Goal: Navigation & Orientation: Understand site structure

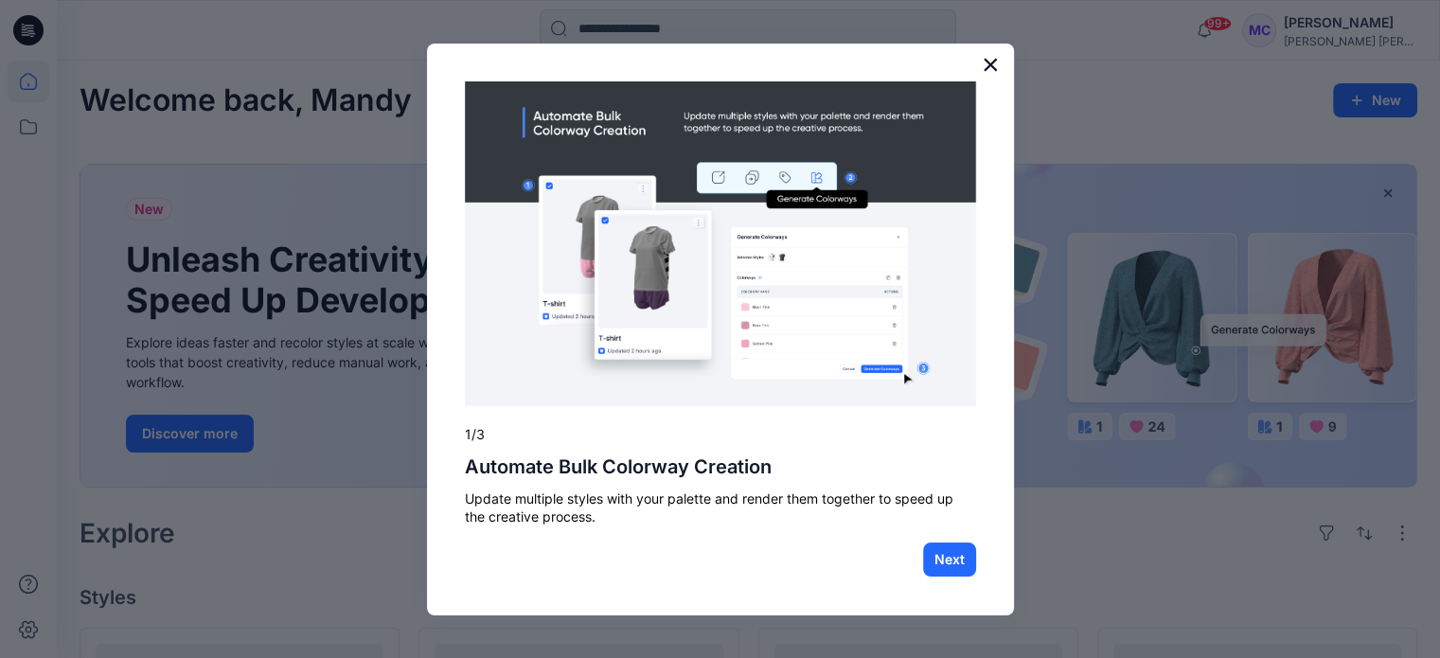
click at [990, 69] on button "×" at bounding box center [990, 64] width 18 height 30
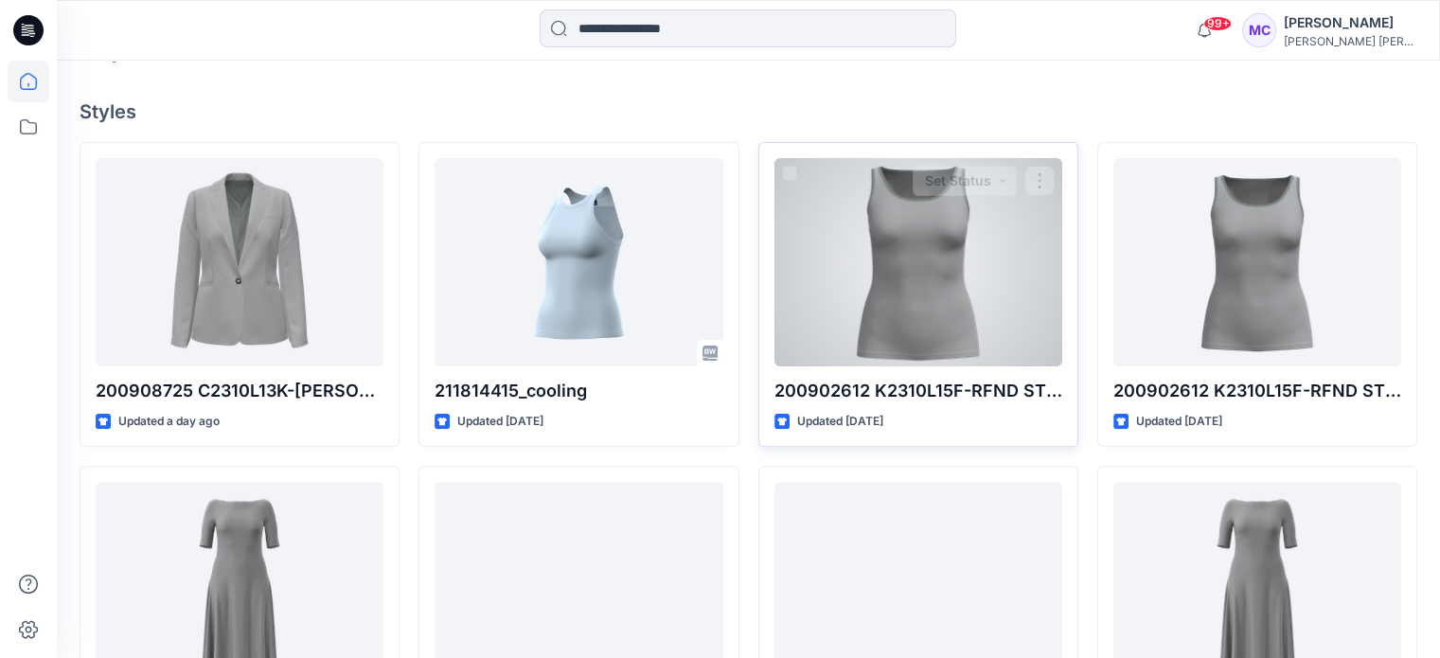
scroll to position [568, 0]
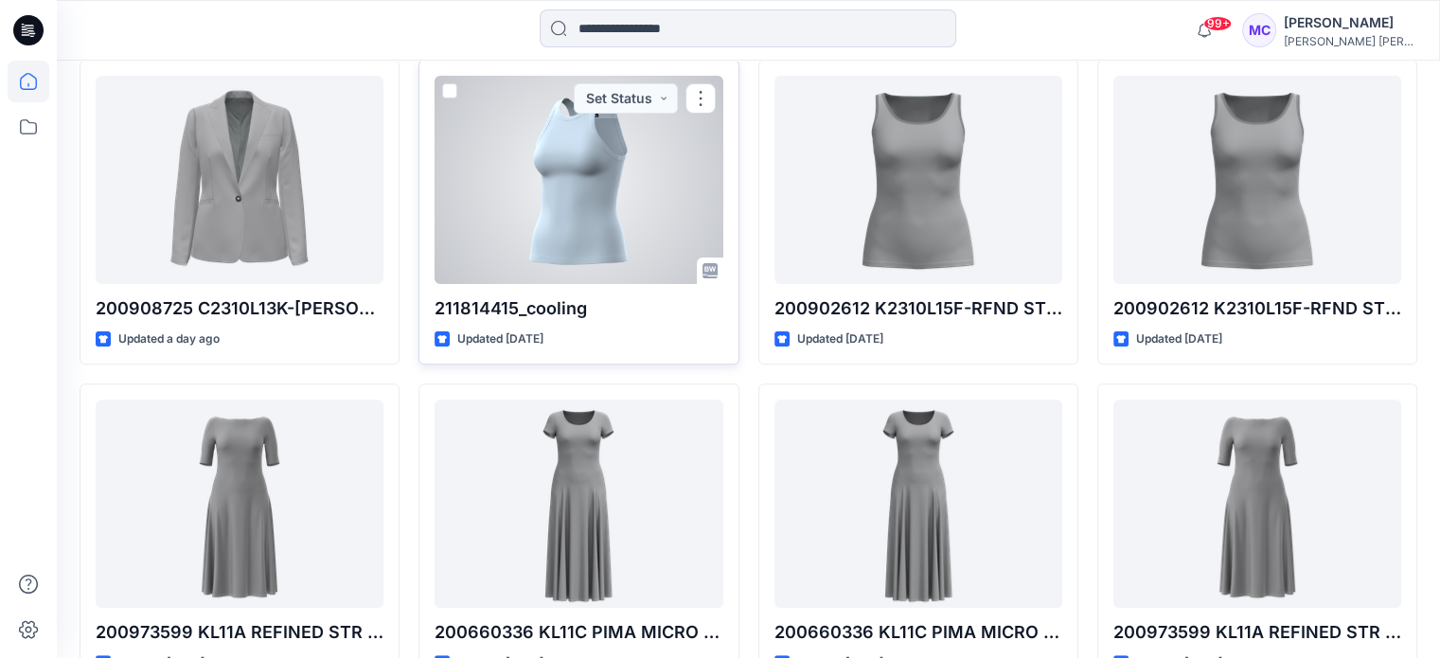
click at [553, 219] on div at bounding box center [578, 180] width 288 height 208
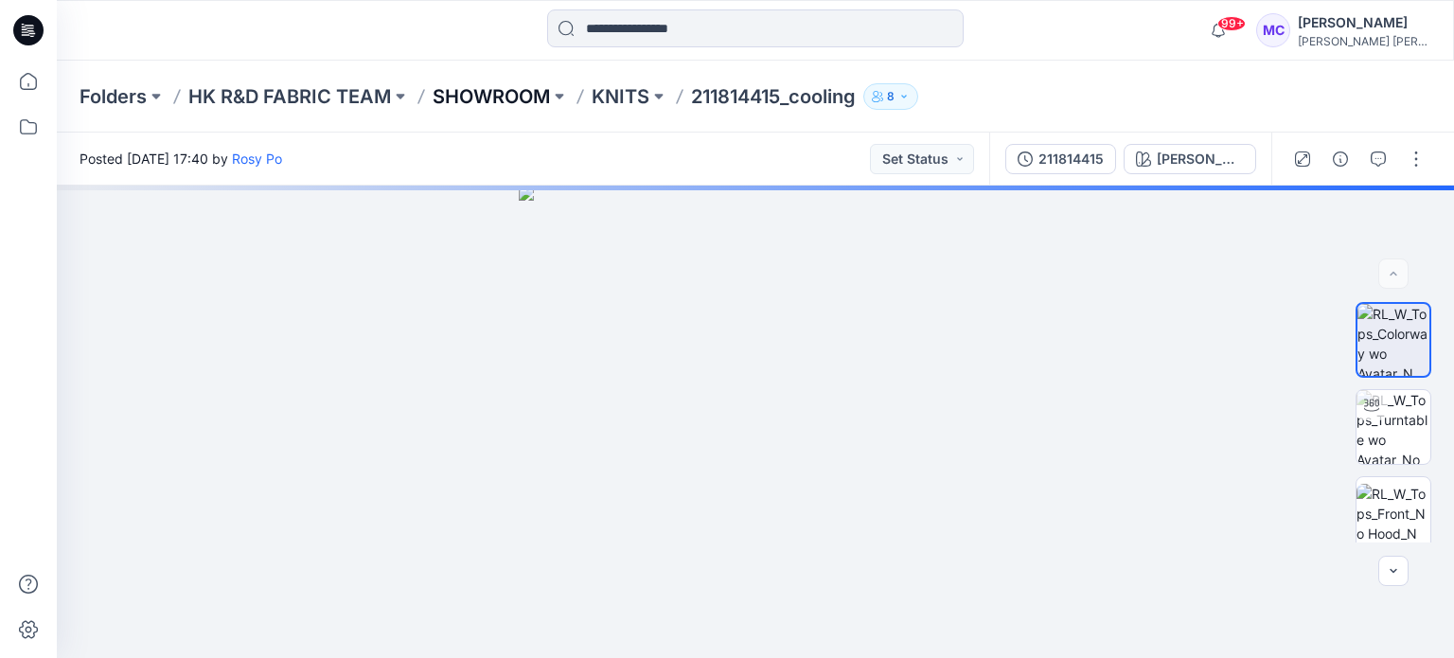
click at [542, 97] on p "SHOWROOM" at bounding box center [491, 96] width 117 height 27
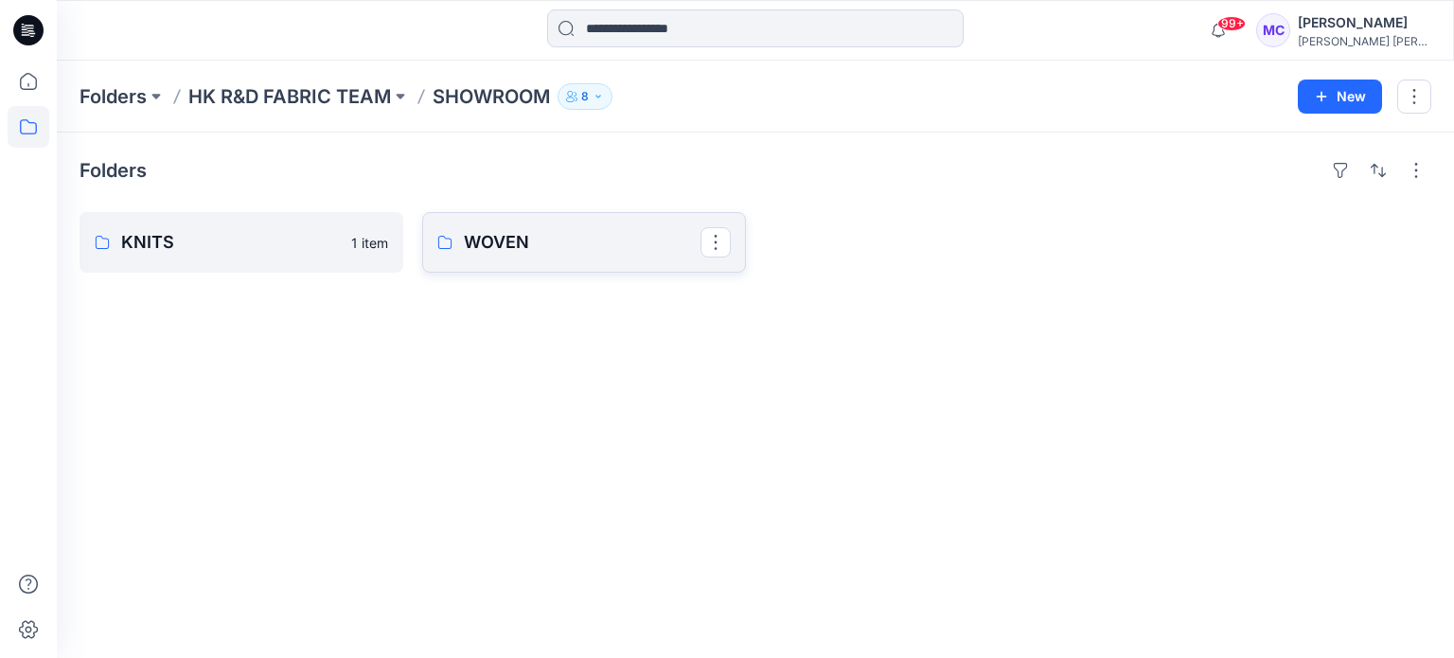
click at [513, 256] on link "WOVEN" at bounding box center [584, 242] width 324 height 61
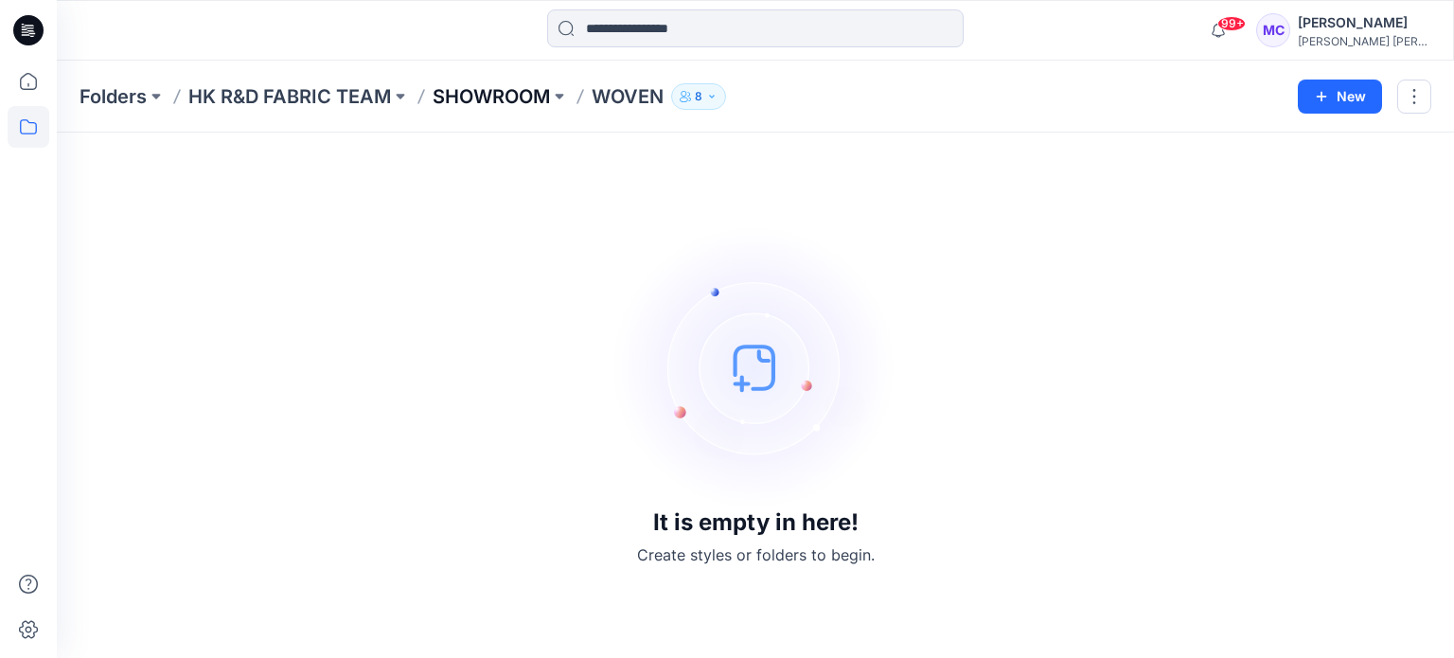
drag, startPoint x: 454, startPoint y: 98, endPoint x: 414, endPoint y: 97, distance: 40.7
click at [454, 97] on p "SHOWROOM" at bounding box center [491, 96] width 117 height 27
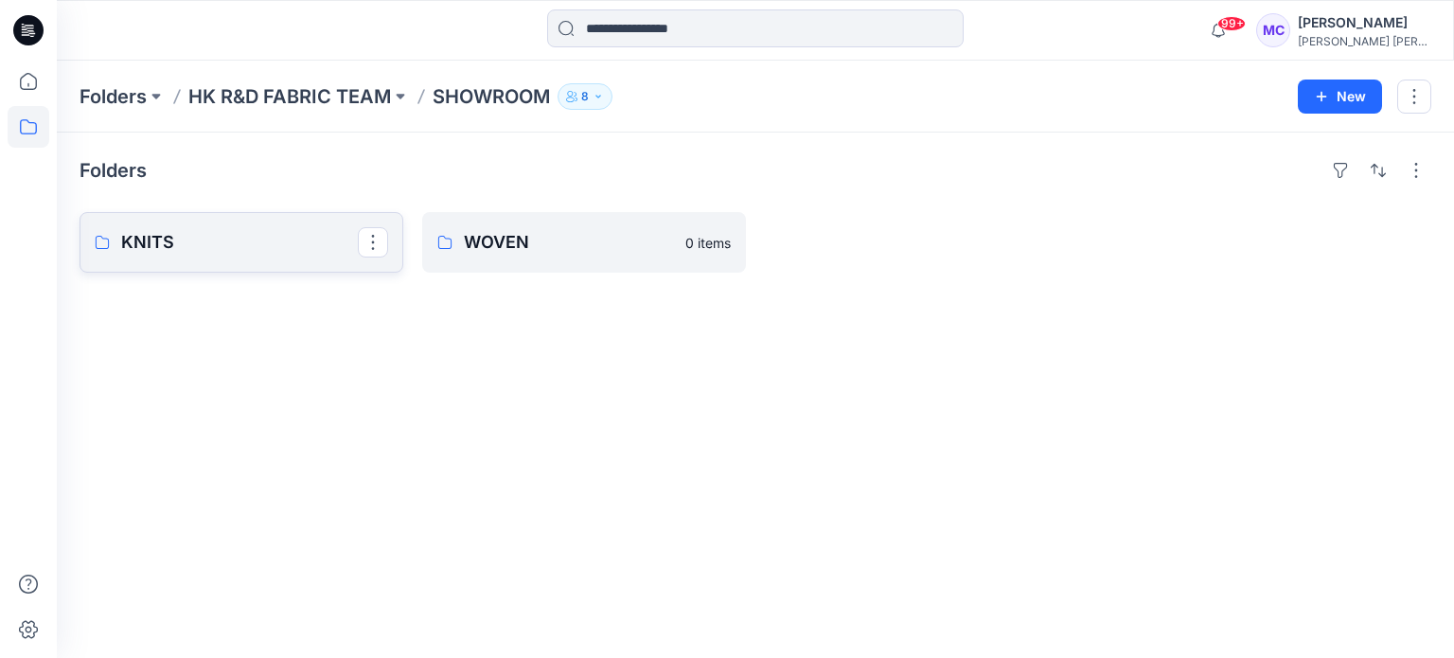
click at [148, 253] on p "KNITS" at bounding box center [239, 242] width 237 height 27
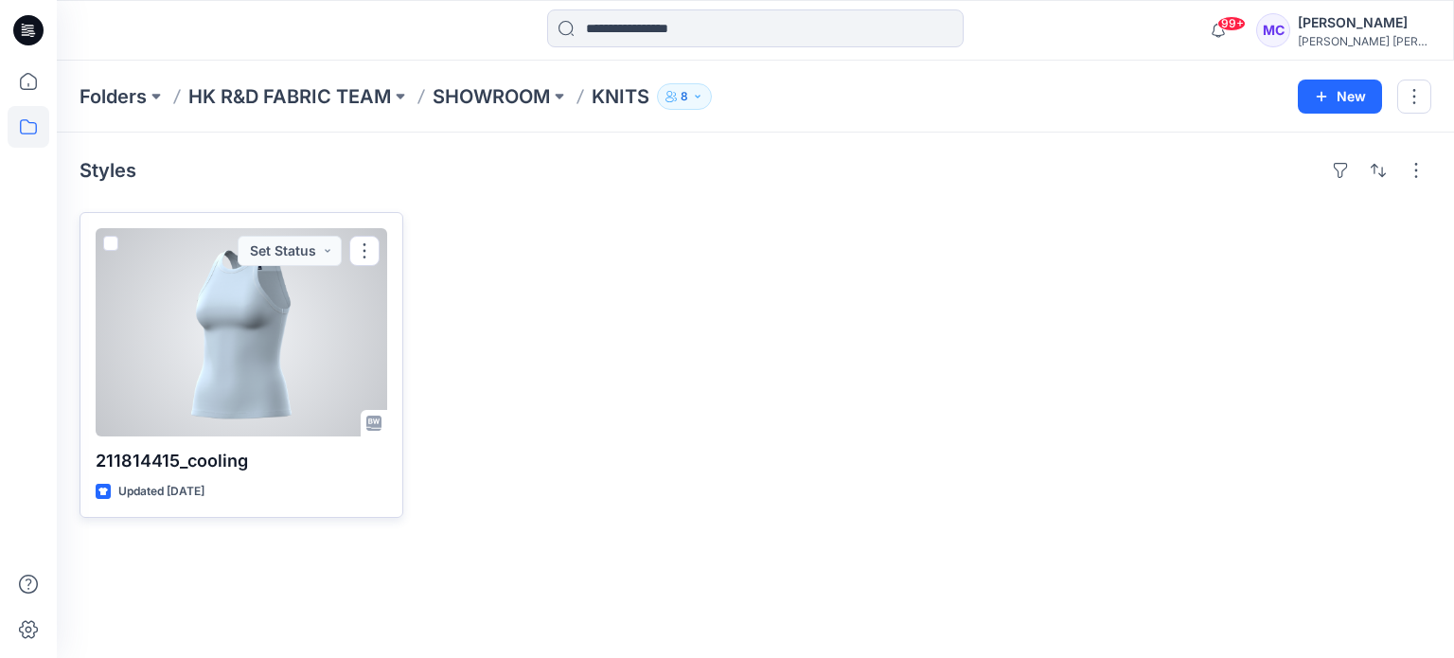
click at [273, 351] on div at bounding box center [242, 332] width 292 height 208
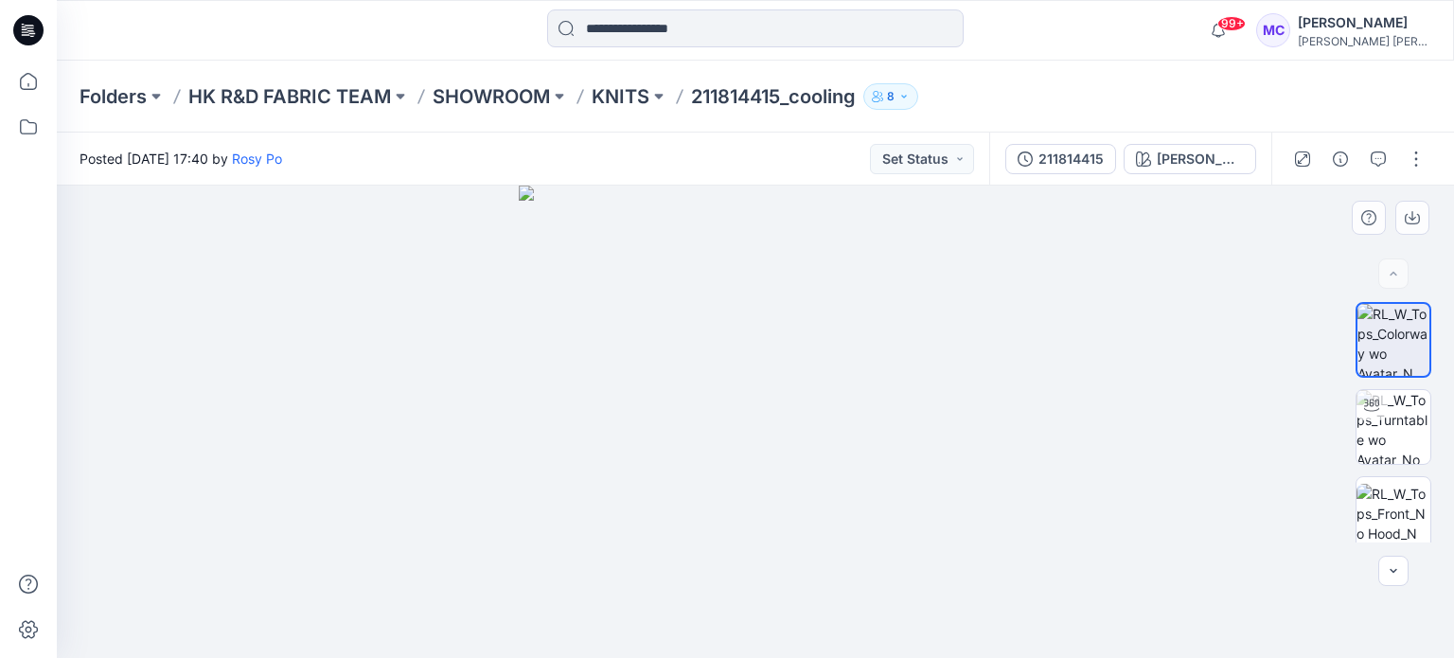
drag, startPoint x: 768, startPoint y: 497, endPoint x: 840, endPoint y: 500, distance: 72.9
click at [840, 500] on img at bounding box center [755, 422] width 472 height 472
click at [1391, 430] on img at bounding box center [1393, 427] width 74 height 74
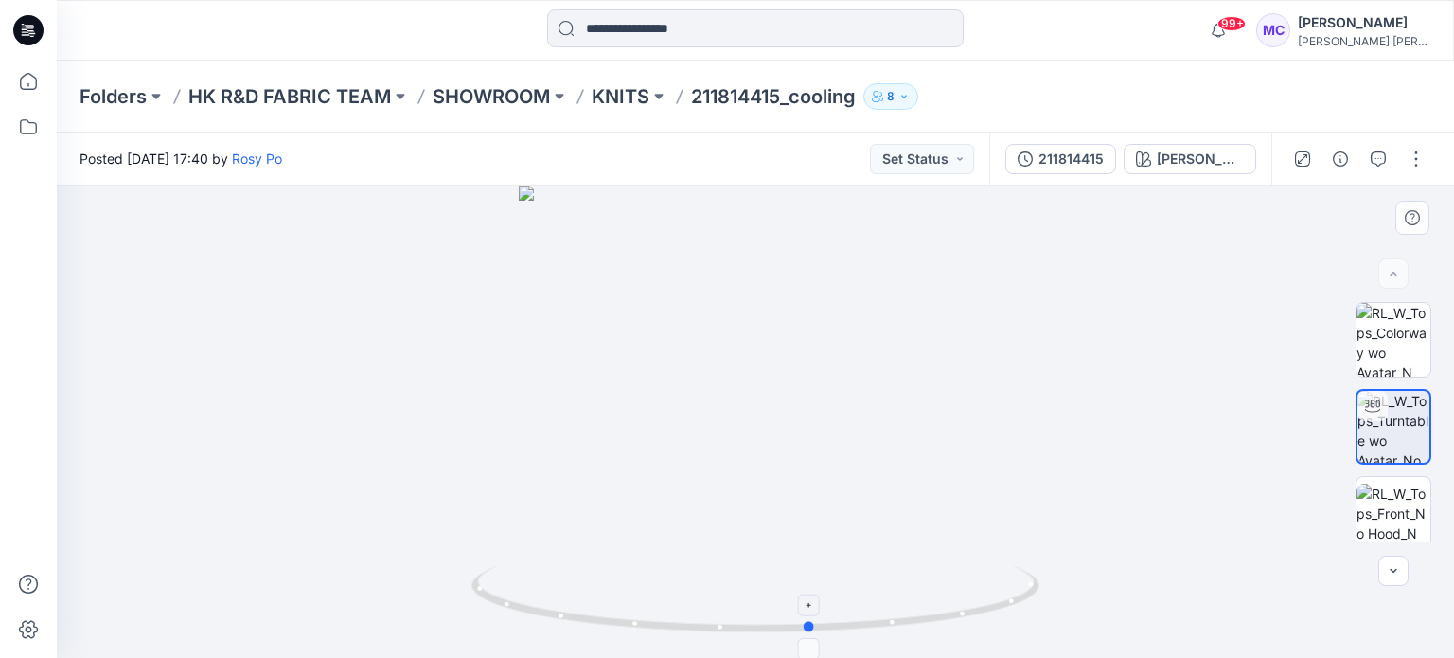
drag, startPoint x: 871, startPoint y: 621, endPoint x: 927, endPoint y: 584, distance: 66.9
click at [927, 584] on icon at bounding box center [757, 601] width 573 height 71
click at [506, 101] on p "SHOWROOM" at bounding box center [491, 96] width 117 height 27
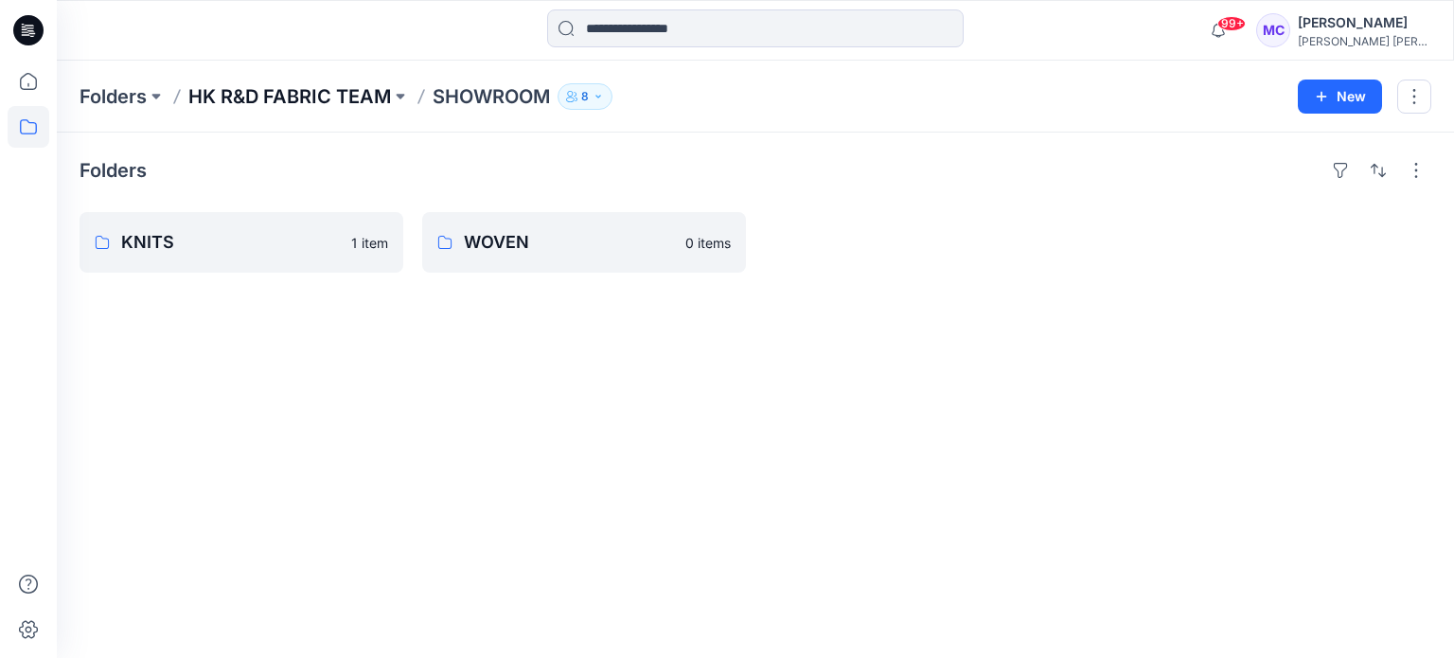
click at [282, 94] on p "HK R&D FABRIC TEAM" at bounding box center [289, 96] width 203 height 27
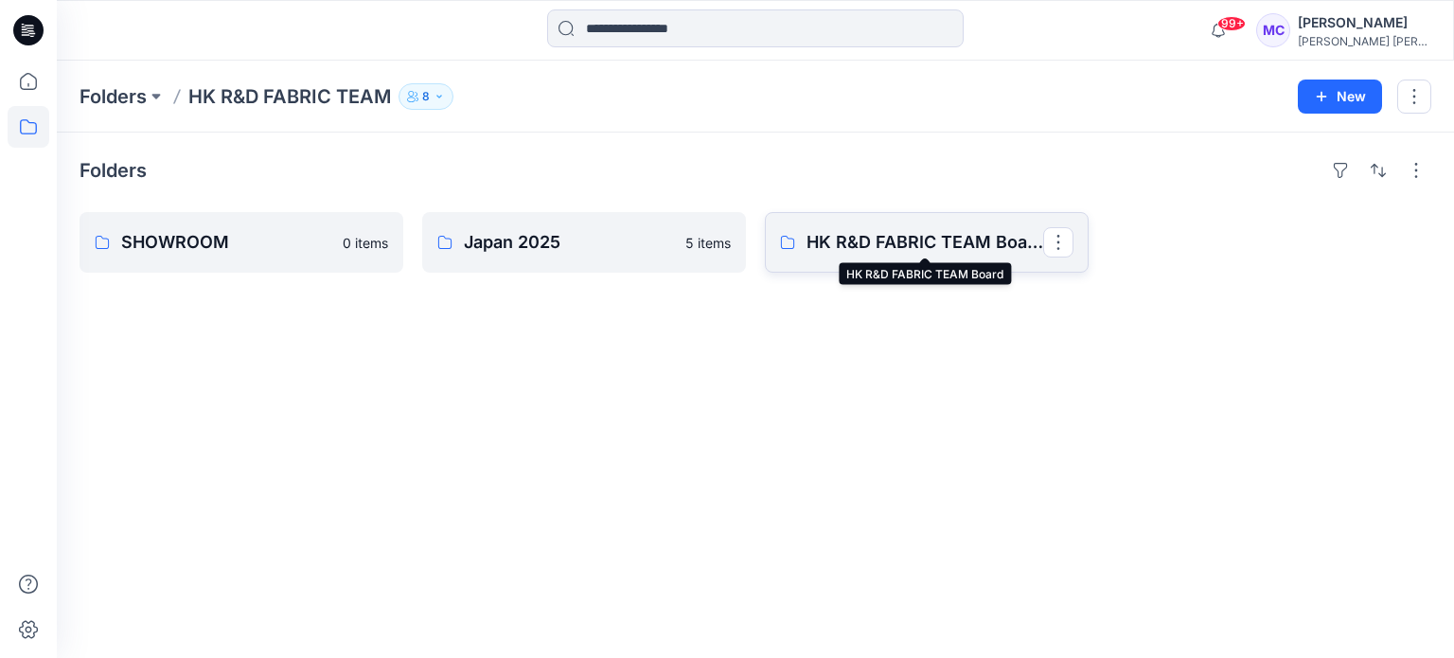
click at [897, 234] on p "HK R&D FABRIC TEAM Board" at bounding box center [924, 242] width 237 height 27
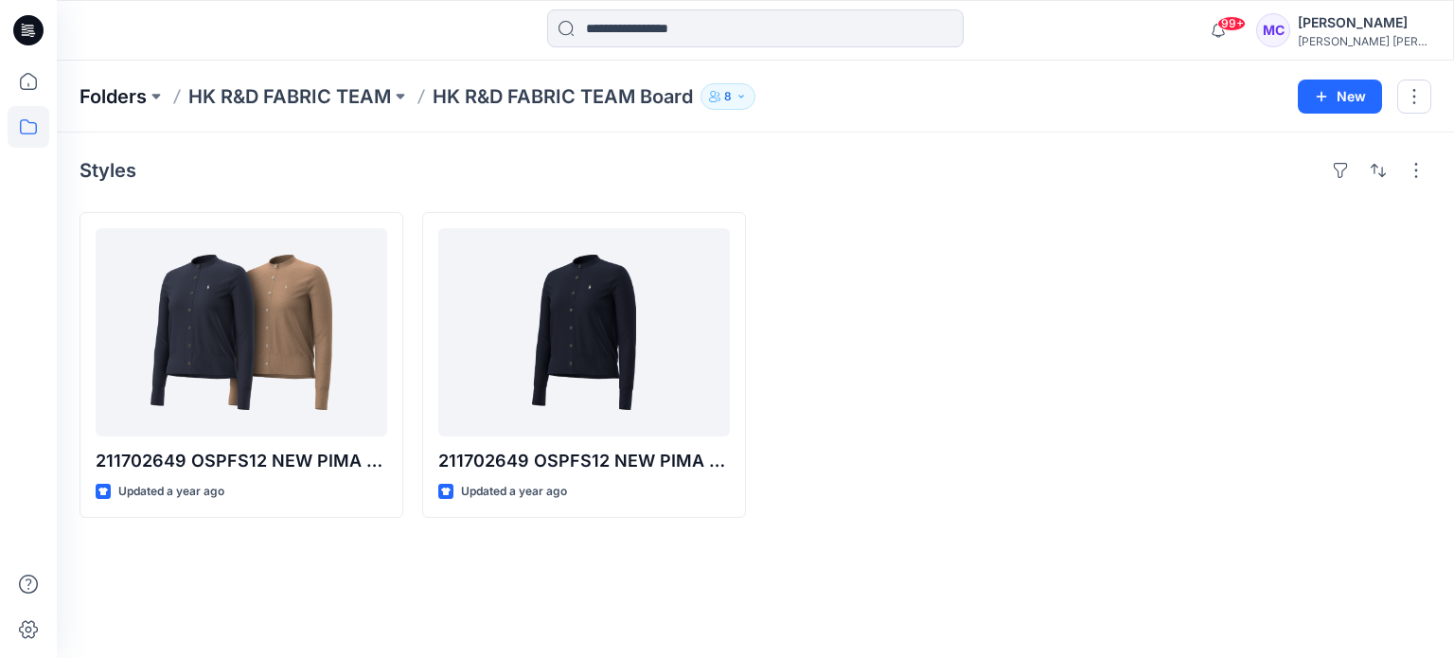
click at [135, 97] on p "Folders" at bounding box center [113, 96] width 67 height 27
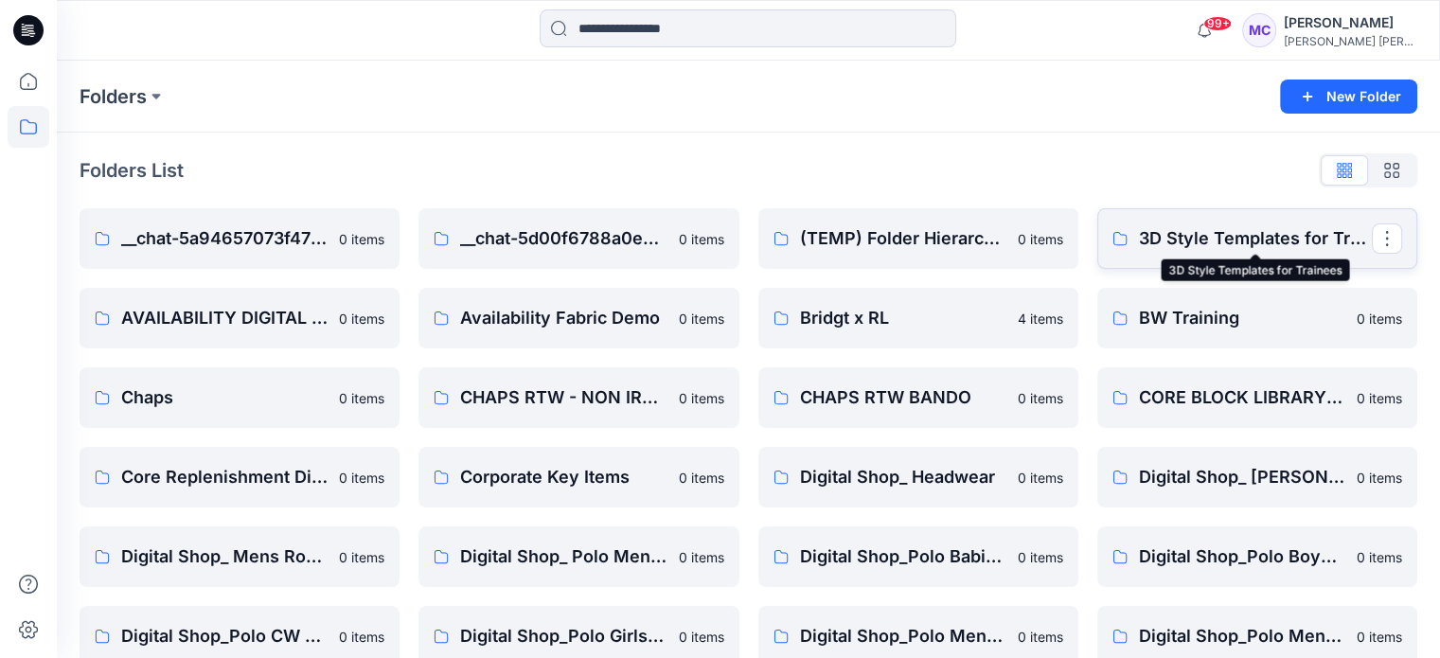
click at [1229, 233] on p "3D Style Templates for Trainees" at bounding box center [1255, 238] width 233 height 27
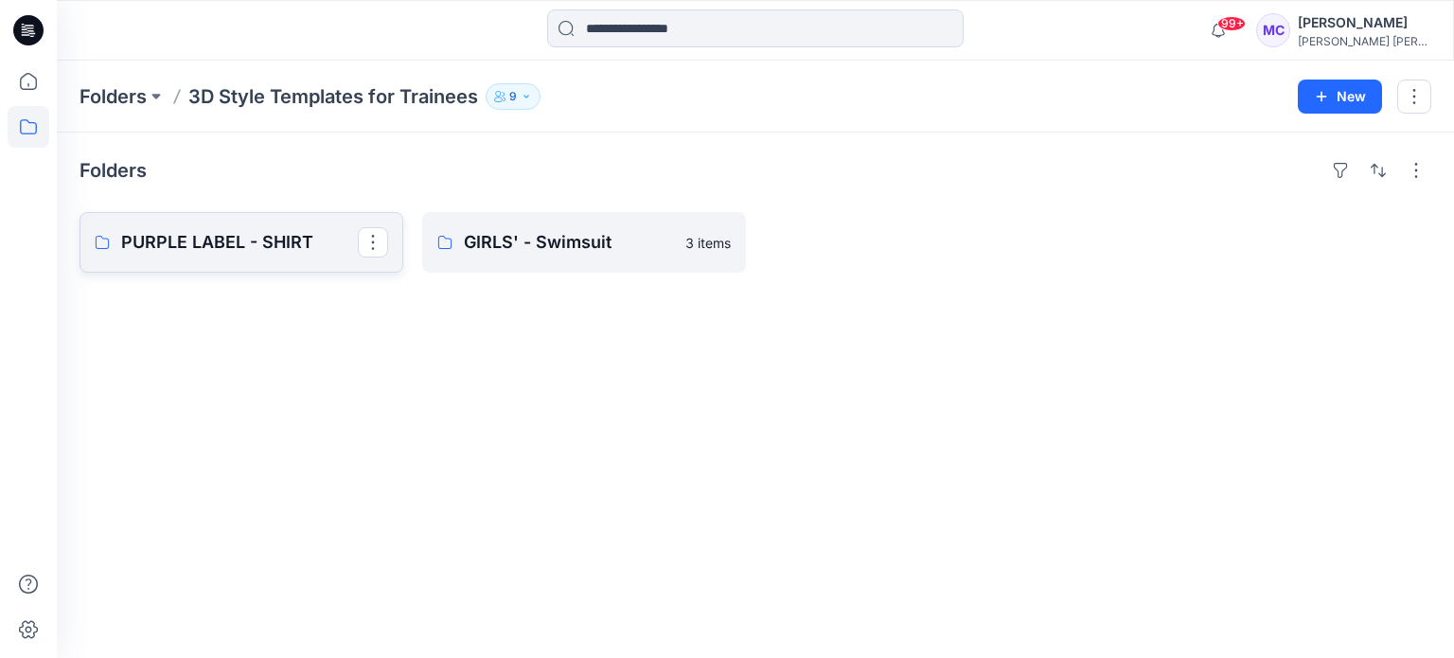
click at [237, 237] on p "PURPLE LABEL - SHIRT" at bounding box center [239, 242] width 237 height 27
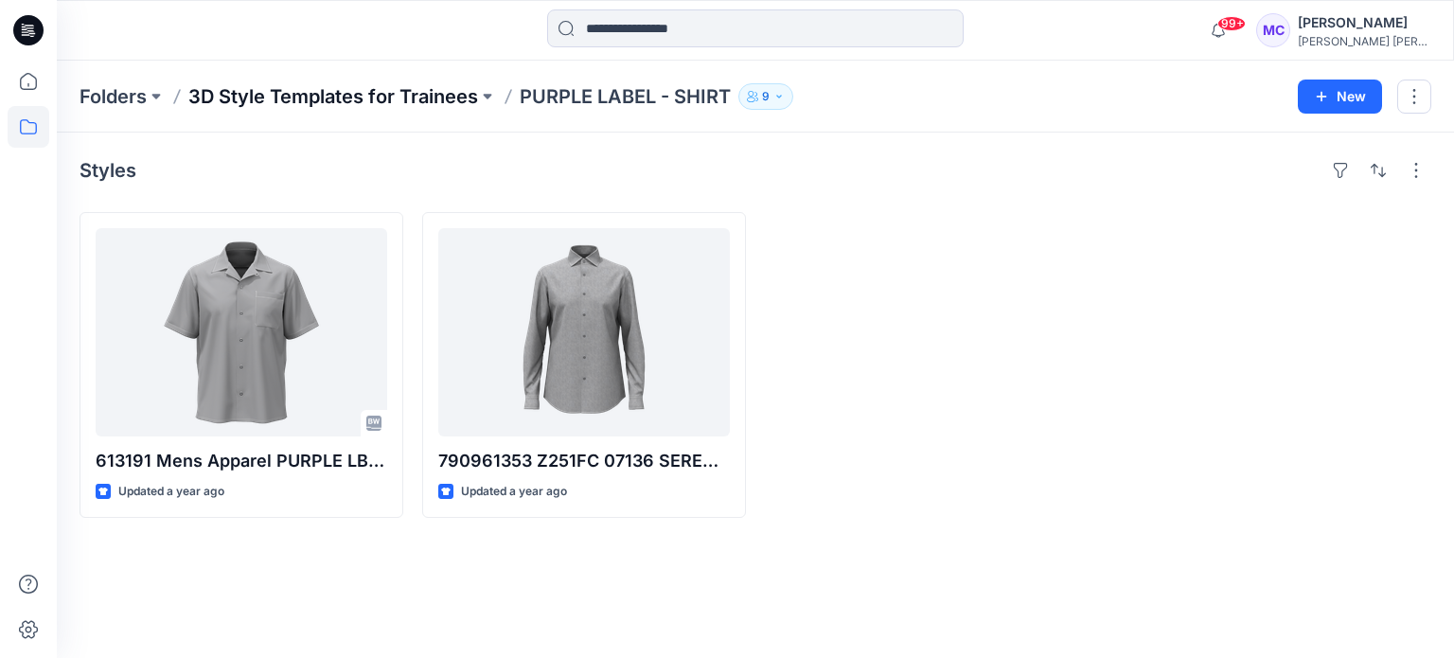
click at [221, 101] on p "3D Style Templates for Trainees" at bounding box center [333, 96] width 290 height 27
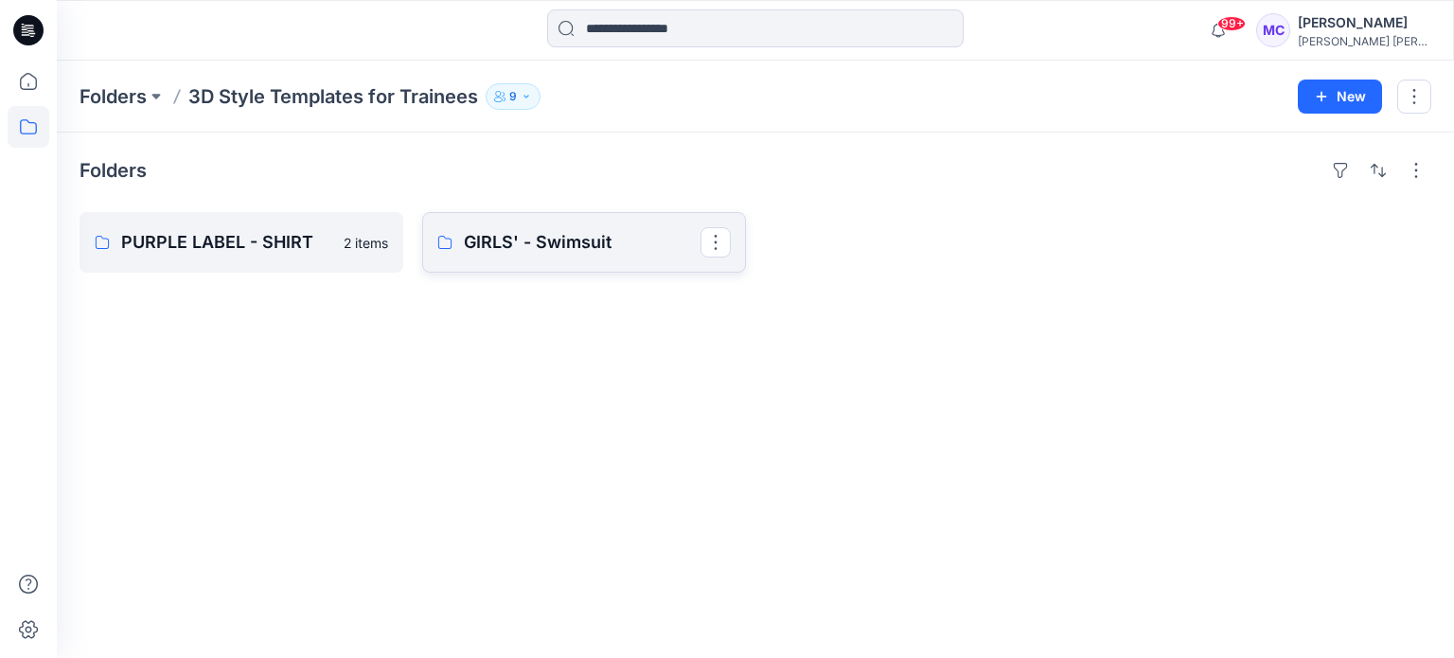
click at [533, 245] on p "GIRLS' - Swimsuit" at bounding box center [582, 242] width 237 height 27
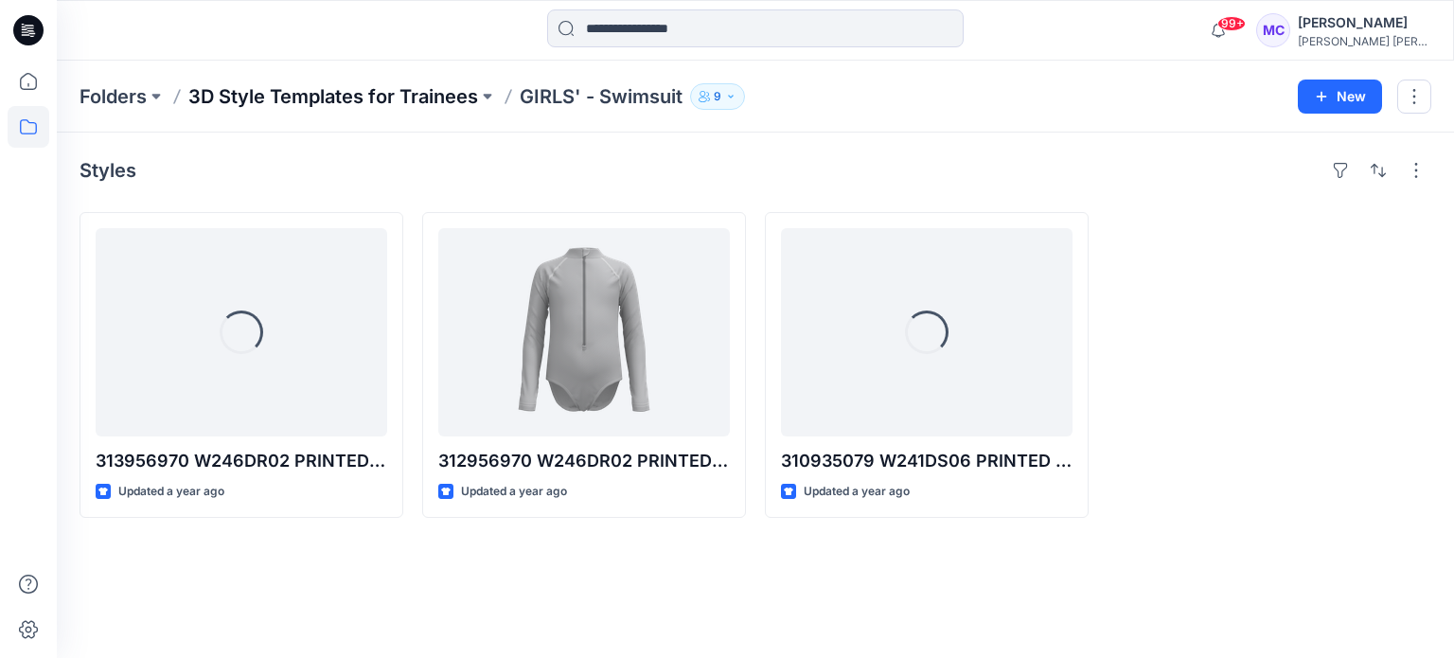
click at [284, 93] on p "3D Style Templates for Trainees" at bounding box center [333, 96] width 290 height 27
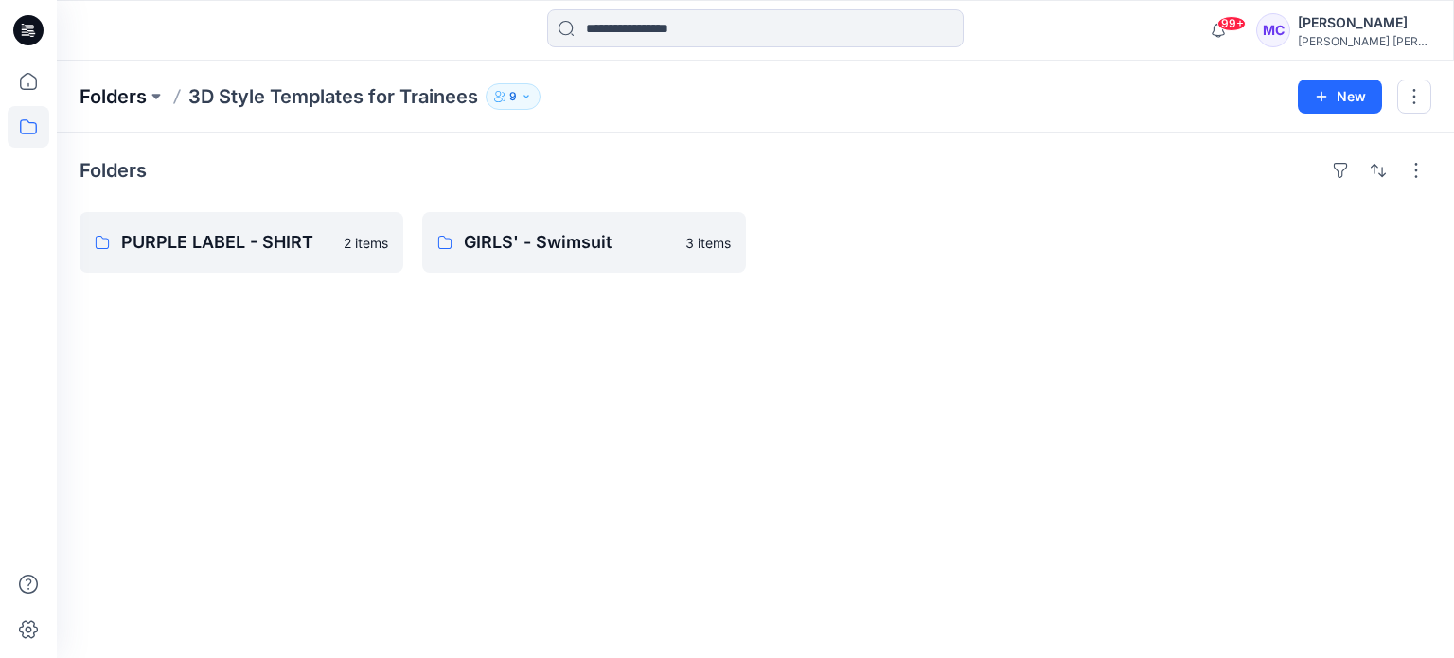
click at [140, 95] on p "Folders" at bounding box center [113, 96] width 67 height 27
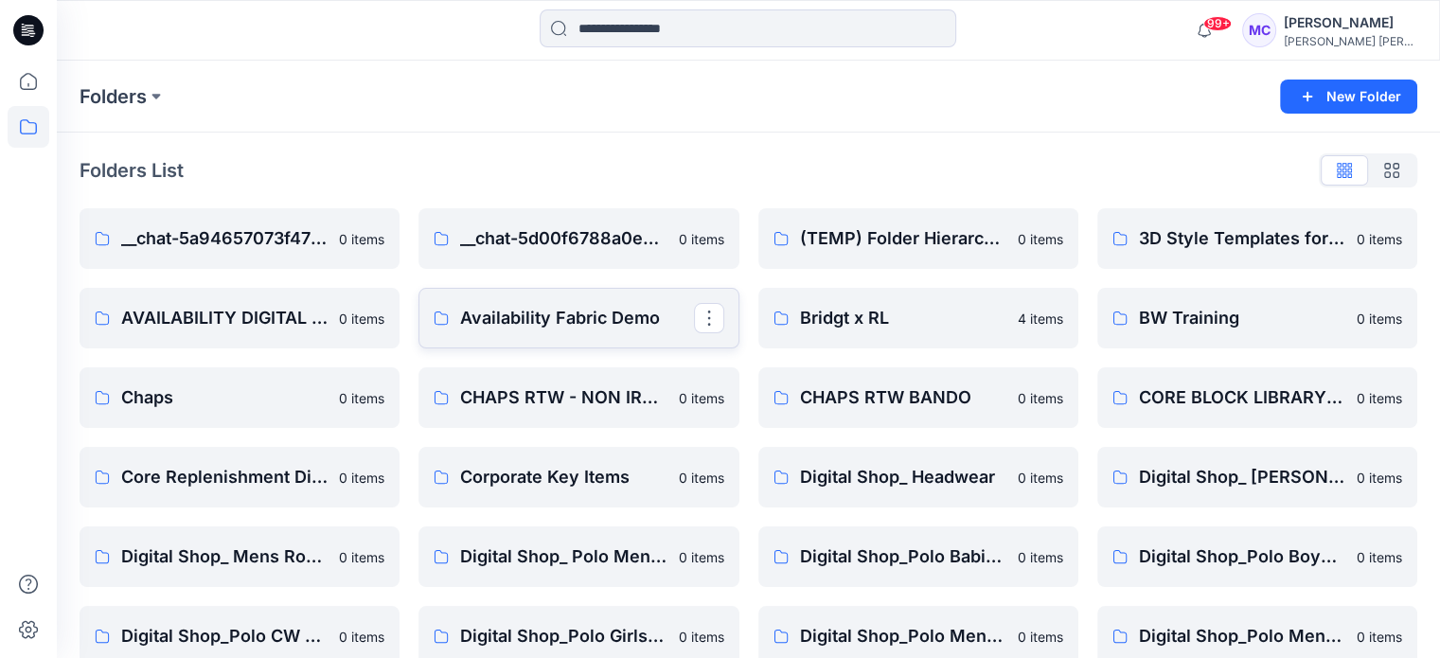
click at [579, 313] on p "Availability Fabric Demo" at bounding box center [576, 318] width 233 height 27
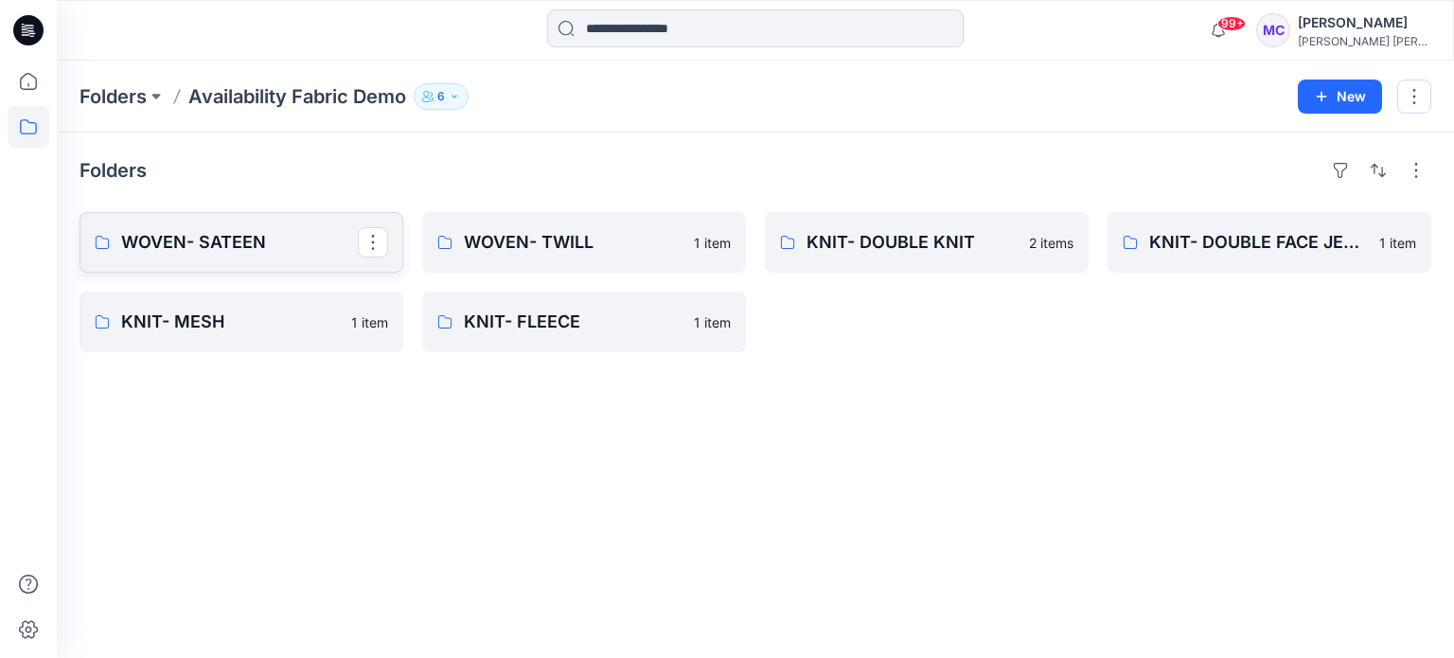
click at [227, 243] on p "WOVEN- SATEEN" at bounding box center [239, 242] width 237 height 27
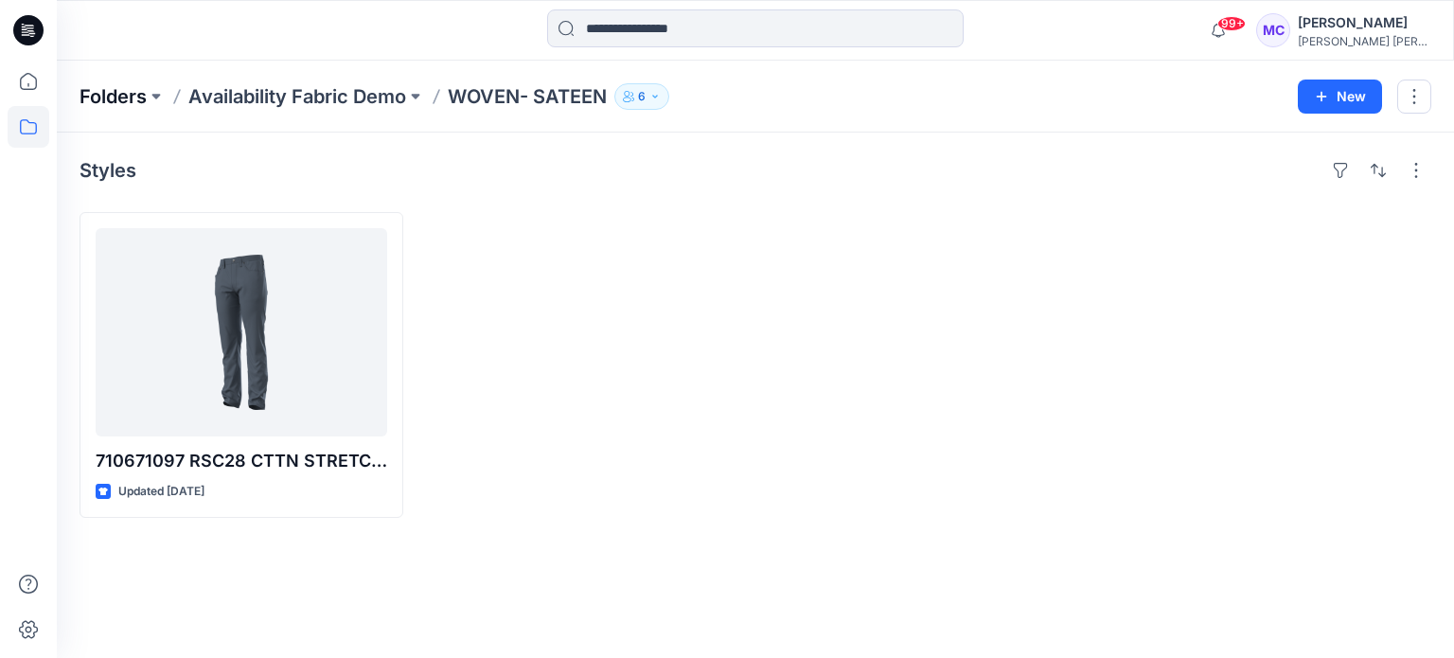
click at [141, 103] on p "Folders" at bounding box center [113, 96] width 67 height 27
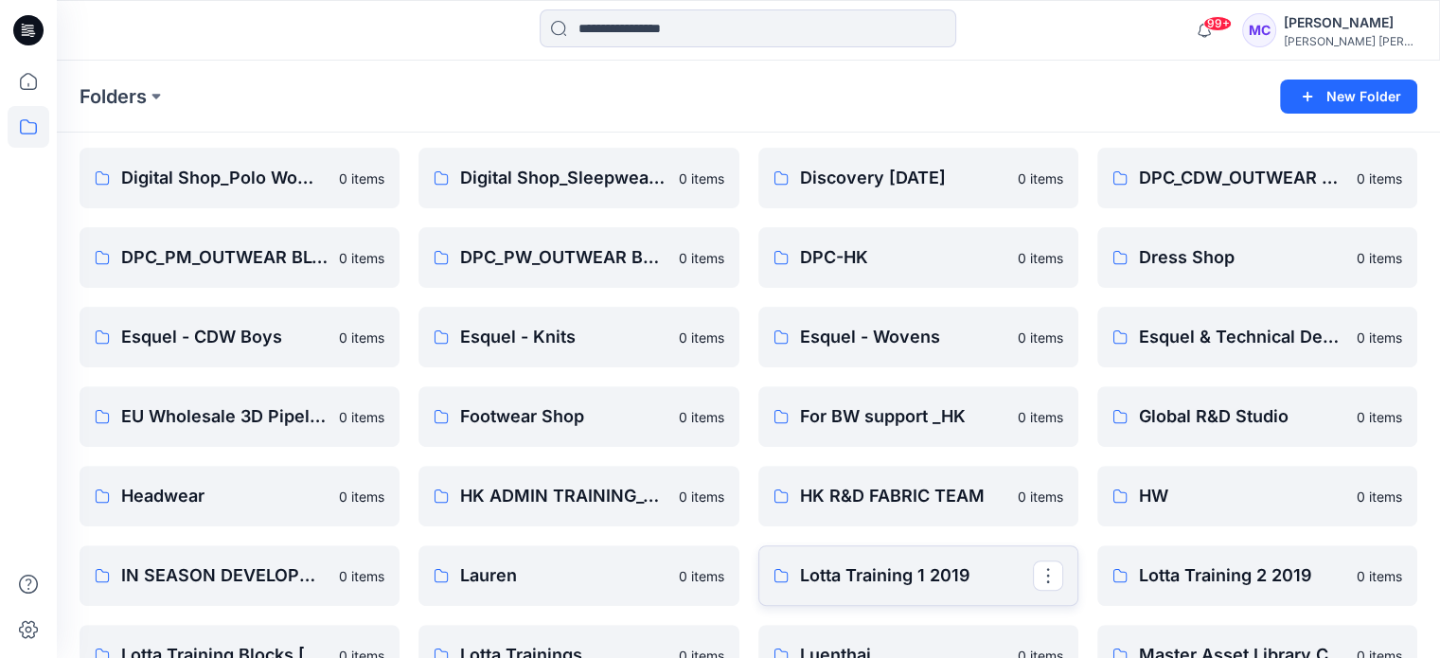
scroll to position [568, 0]
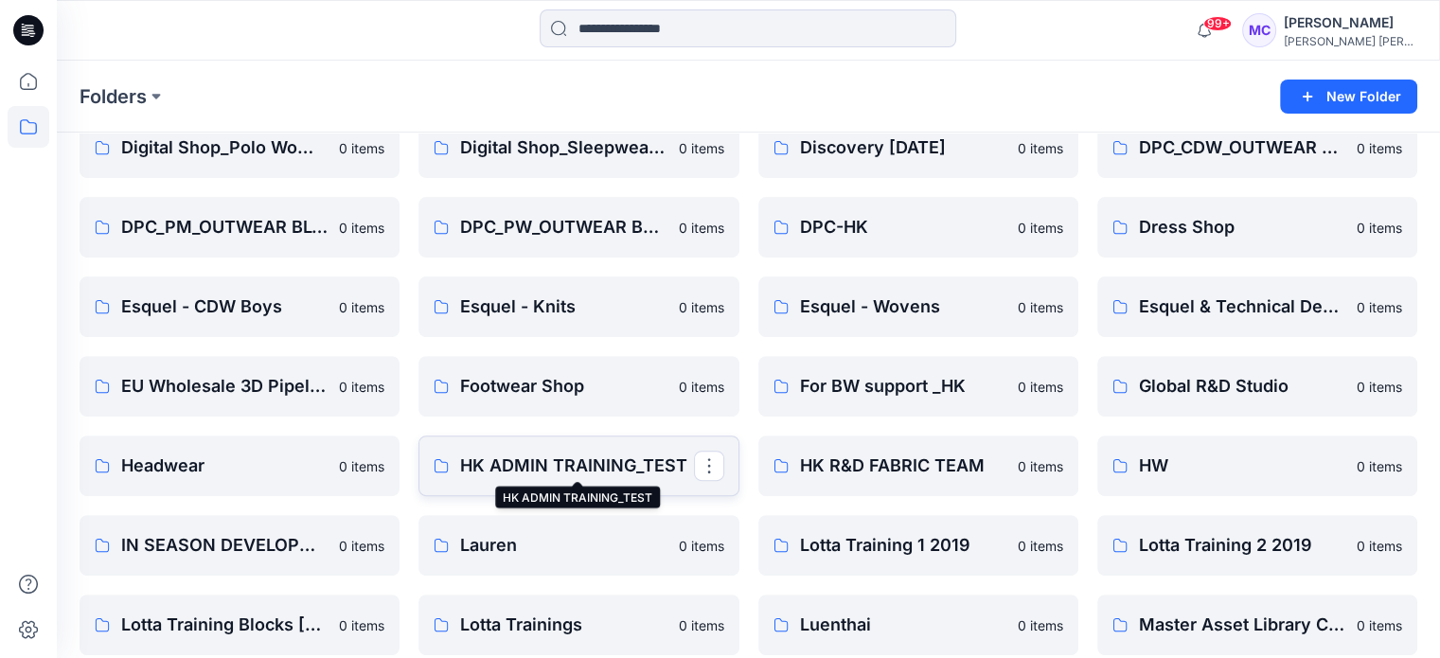
click at [530, 467] on p "HK ADMIN TRAINING_TEST" at bounding box center [576, 465] width 233 height 27
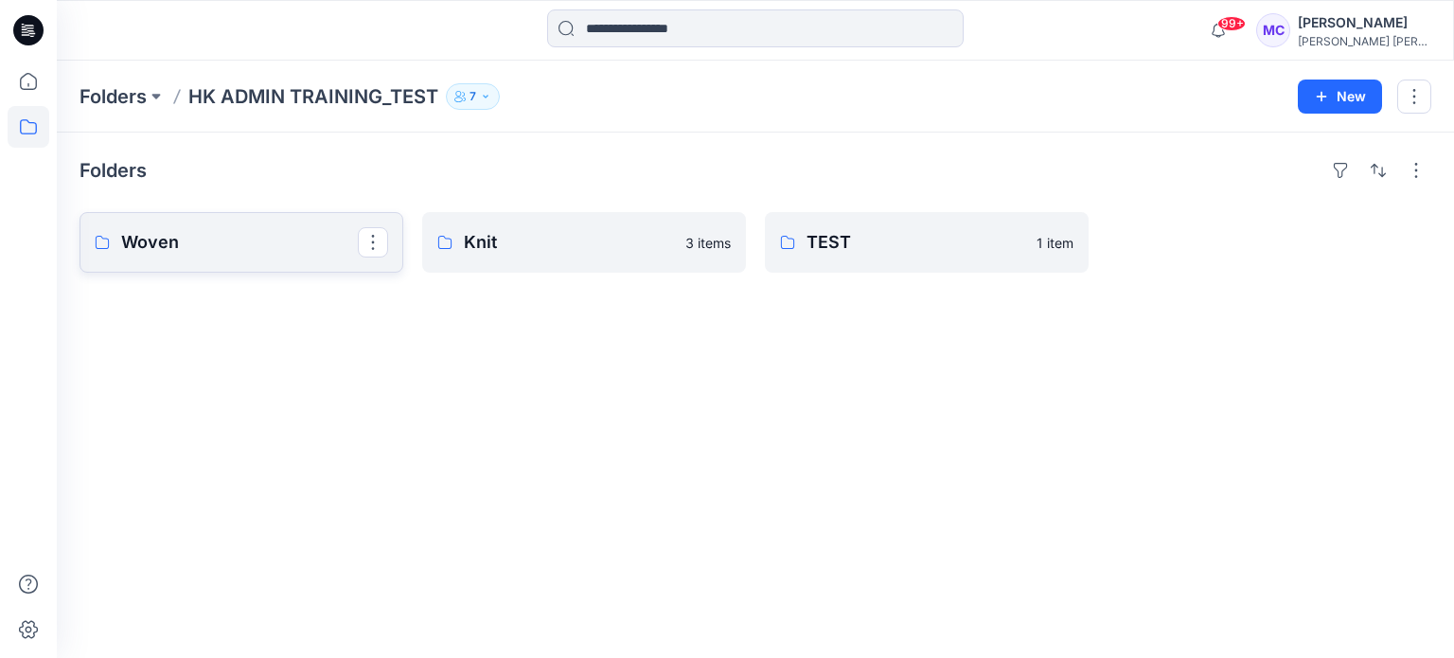
click at [207, 245] on p "Woven" at bounding box center [239, 242] width 237 height 27
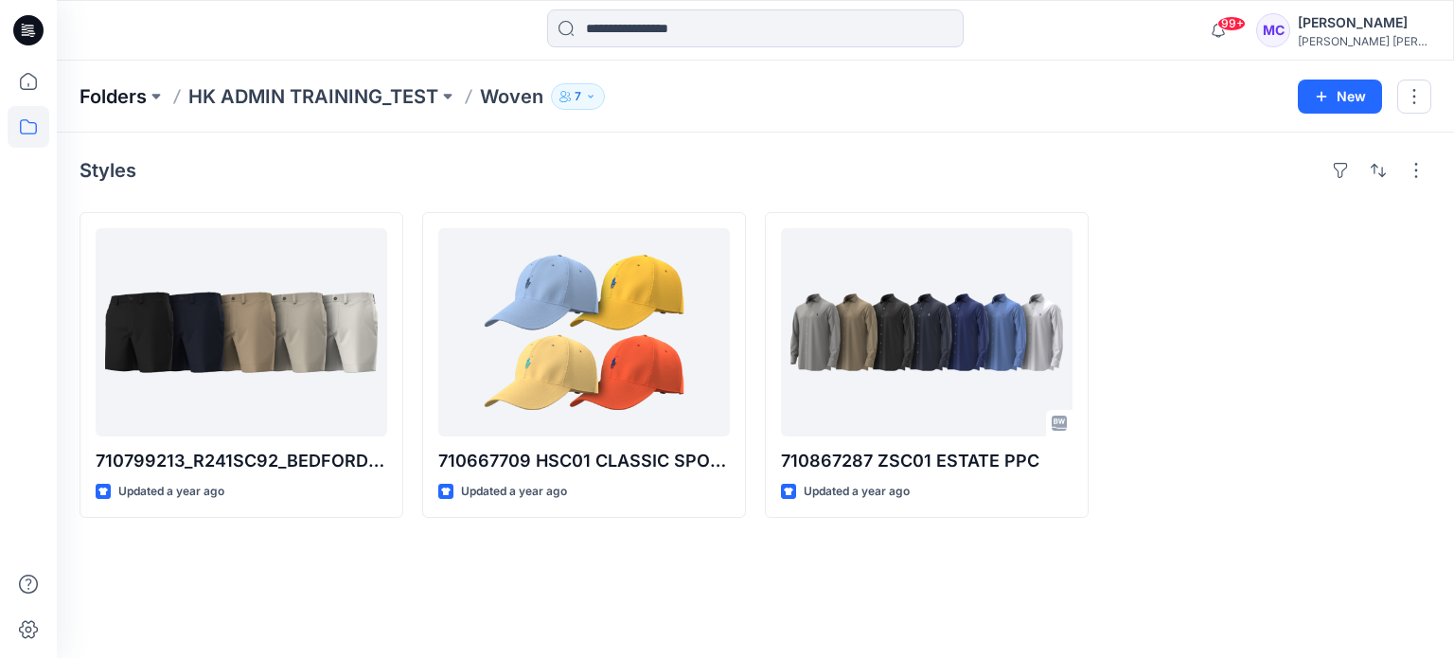
click at [103, 95] on p "Folders" at bounding box center [113, 96] width 67 height 27
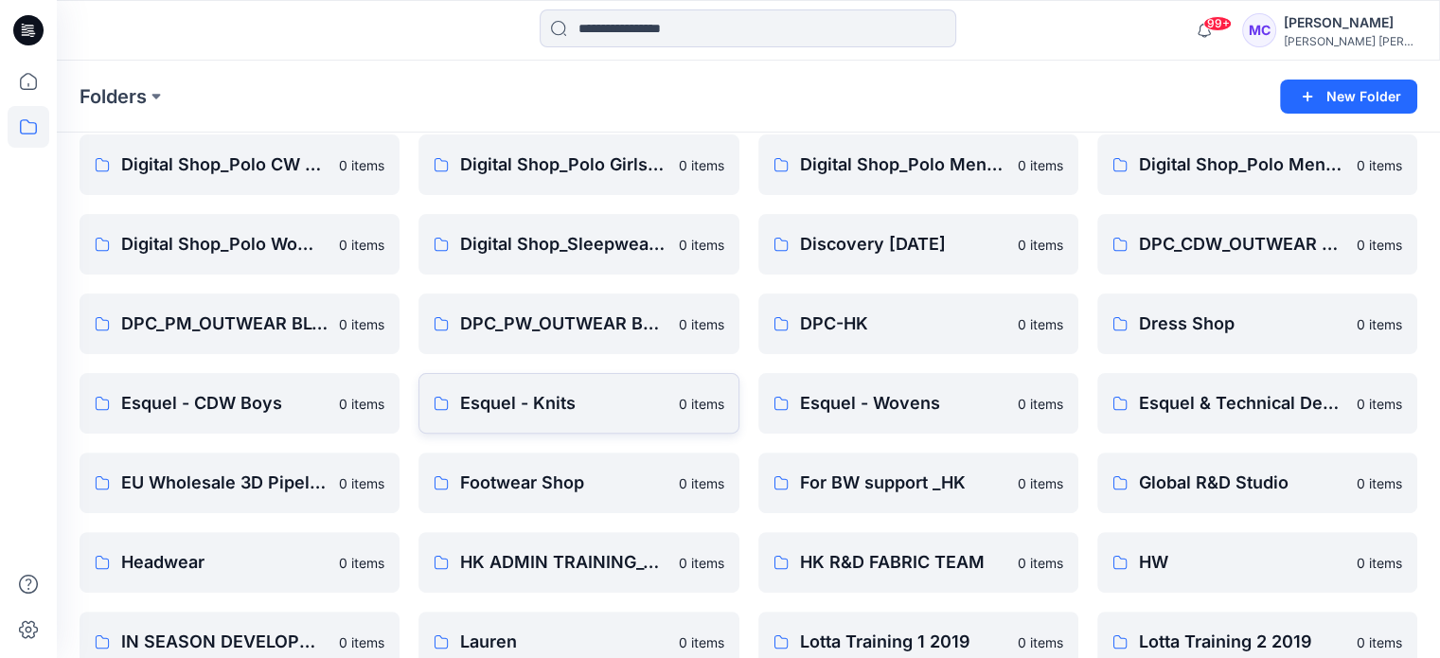
scroll to position [473, 0]
click at [1217, 333] on p "Dress Shop" at bounding box center [1255, 322] width 233 height 27
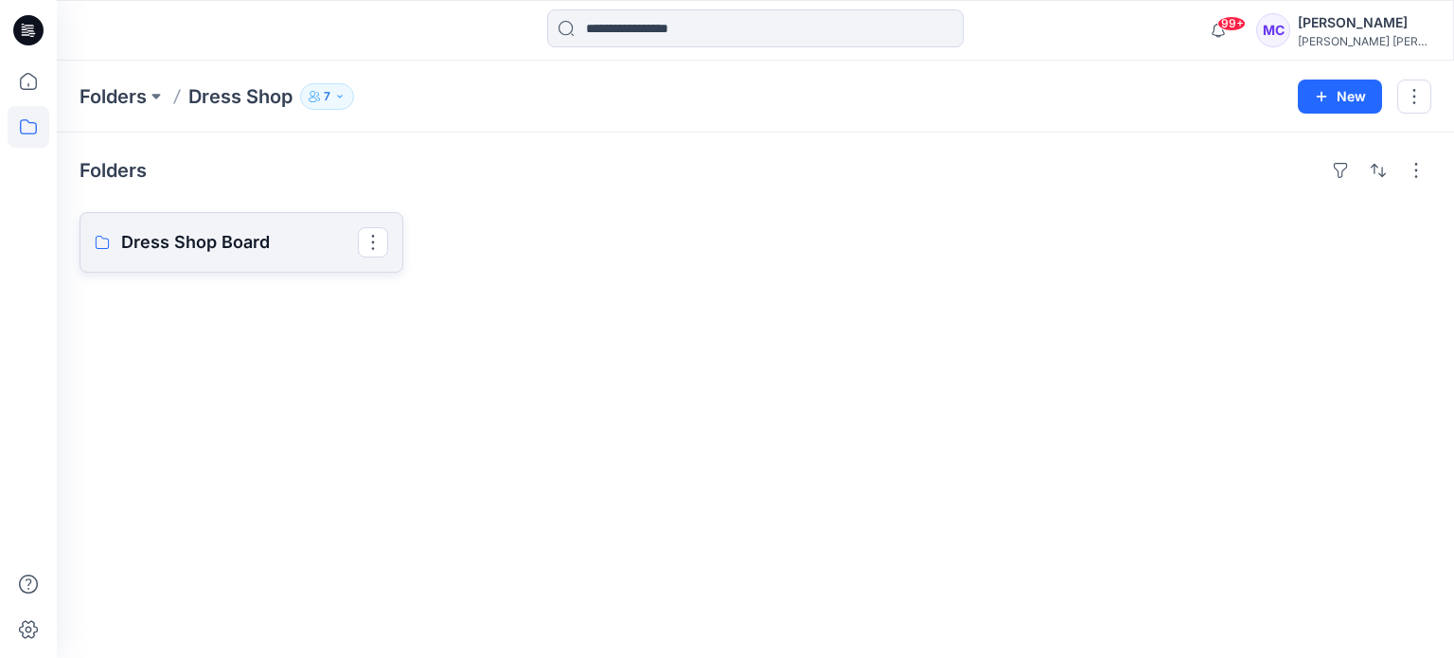
click at [194, 253] on p "Dress Shop Board" at bounding box center [239, 242] width 237 height 27
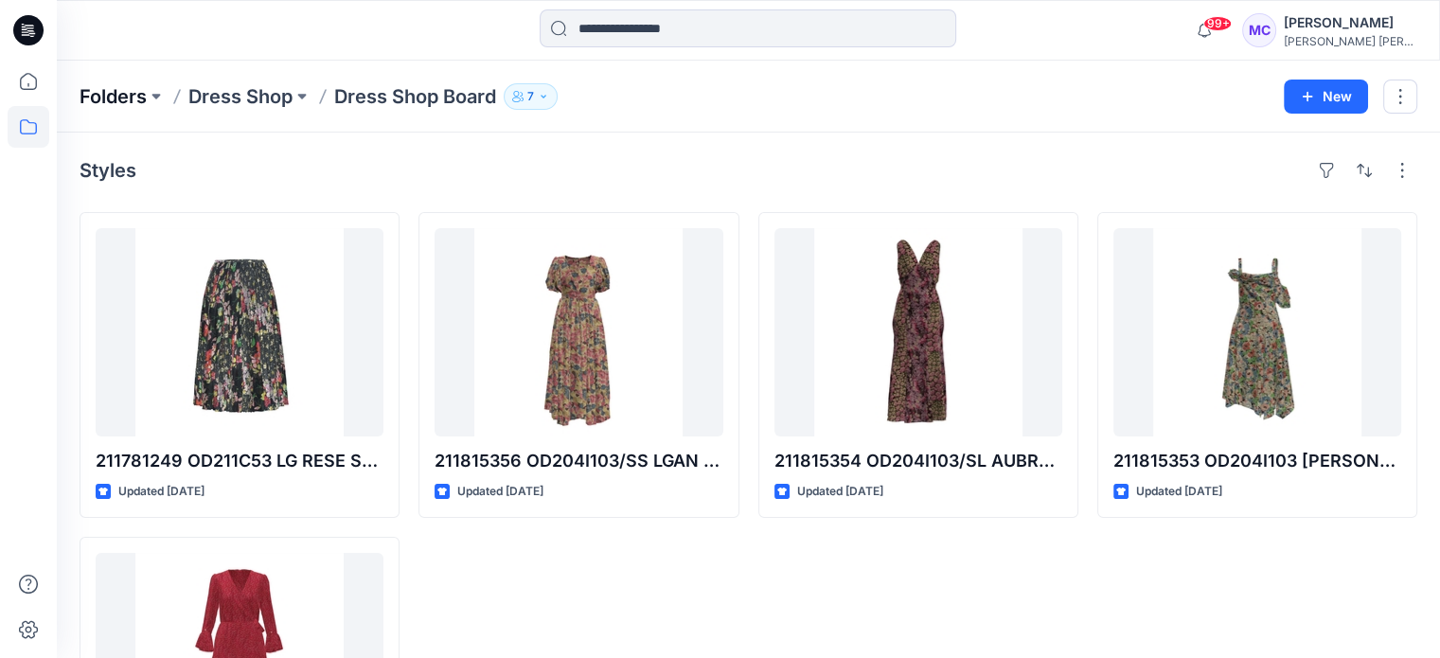
click at [133, 97] on p "Folders" at bounding box center [113, 96] width 67 height 27
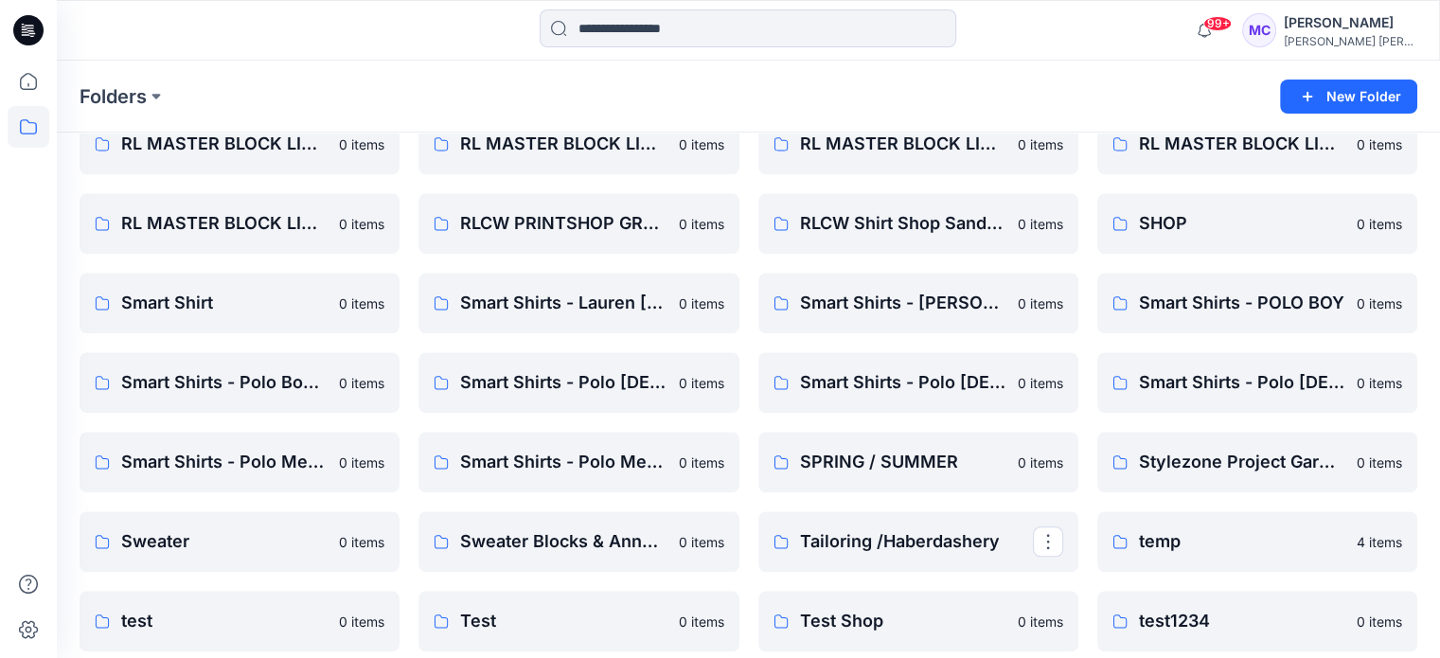
scroll to position [2415, 0]
